Goal: Task Accomplishment & Management: Use online tool/utility

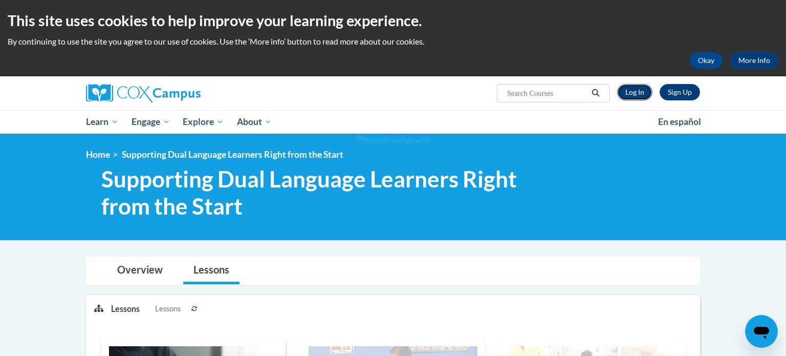
click at [632, 92] on link "Log In" at bounding box center [634, 92] width 35 height 16
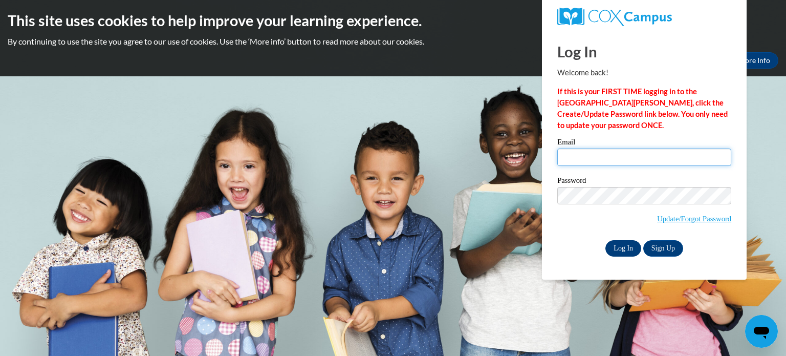
type input "jessica.willis@gc-k12.org"
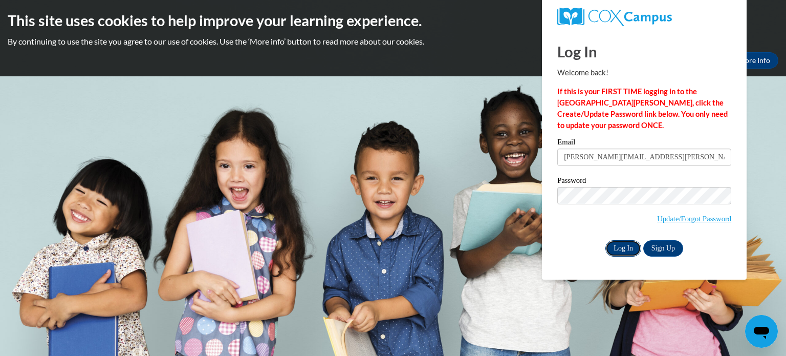
click at [621, 247] on input "Log In" at bounding box center [624, 248] width 36 height 16
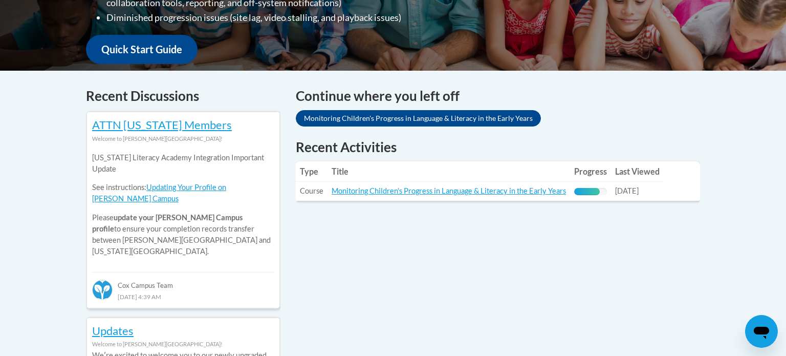
scroll to position [369, 0]
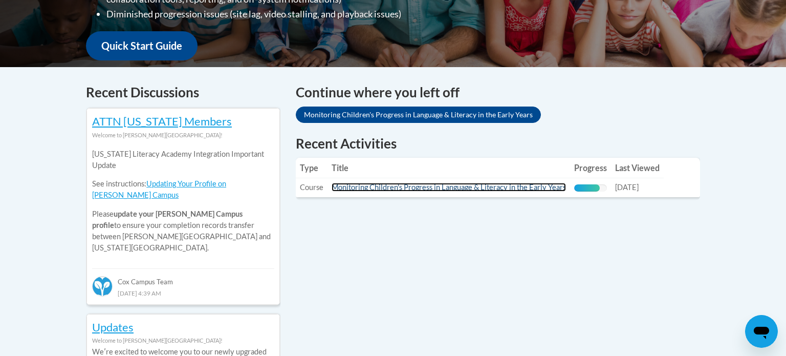
click at [421, 188] on link "Monitoring Children's Progress in Language & Literacy in the Early Years" at bounding box center [449, 187] width 234 height 9
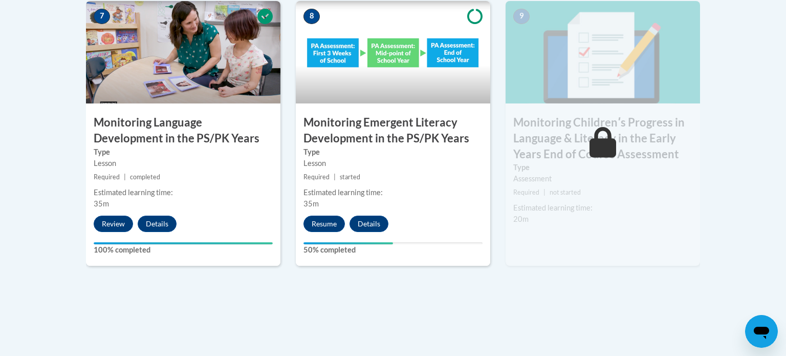
scroll to position [979, 0]
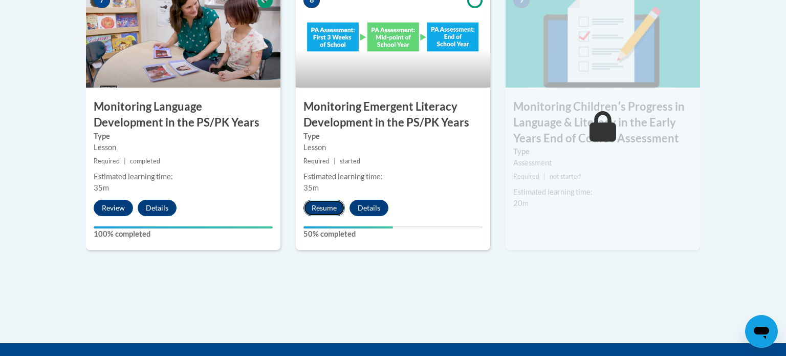
click at [332, 203] on button "Resume" at bounding box center [324, 208] width 41 height 16
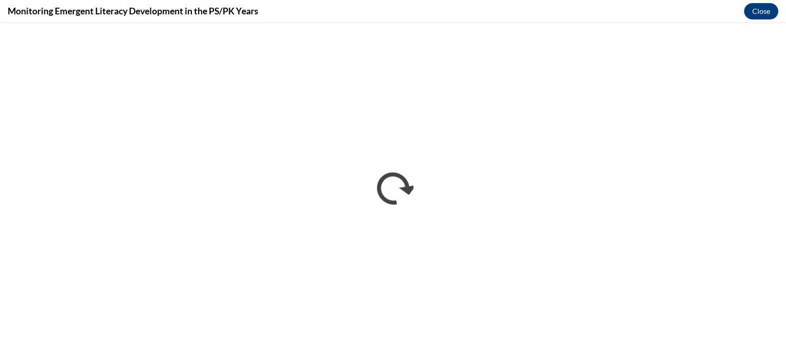
scroll to position [0, 0]
